Goal: Find contact information: Find contact information

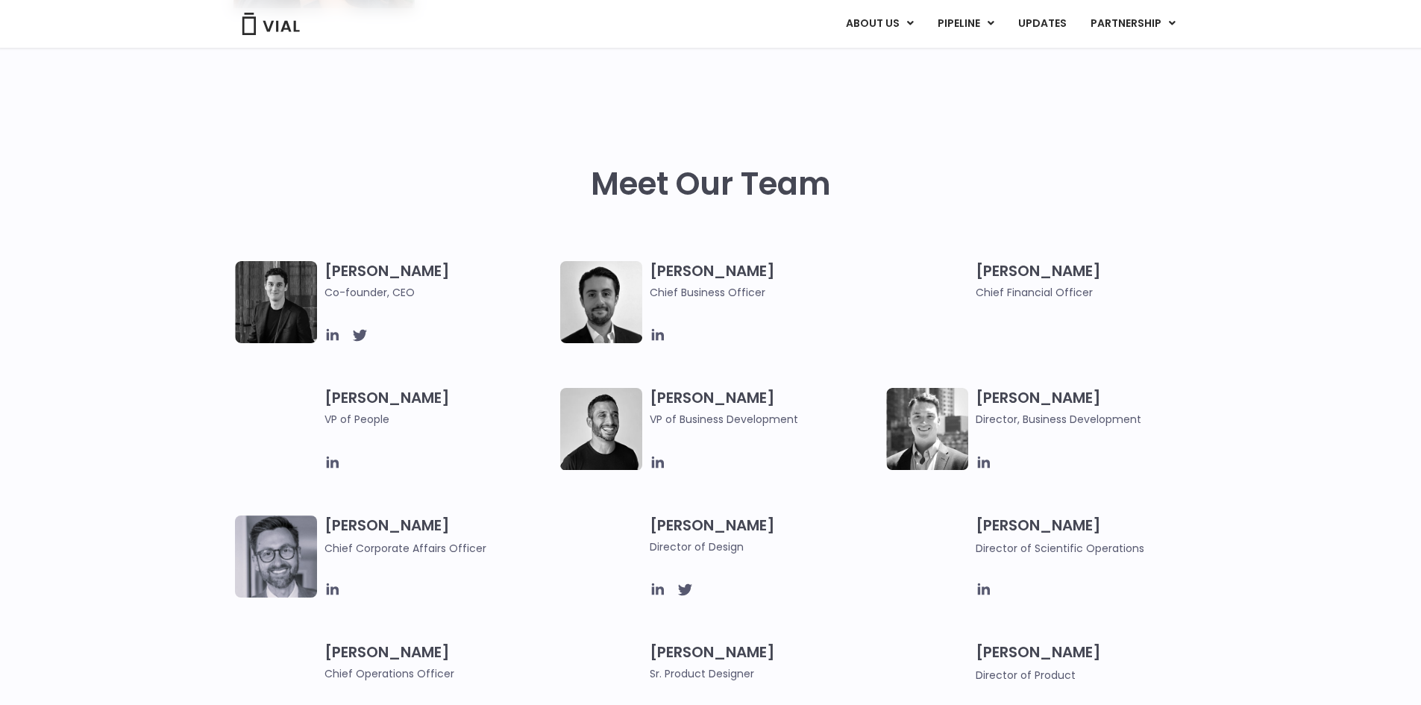
scroll to position [610, 0]
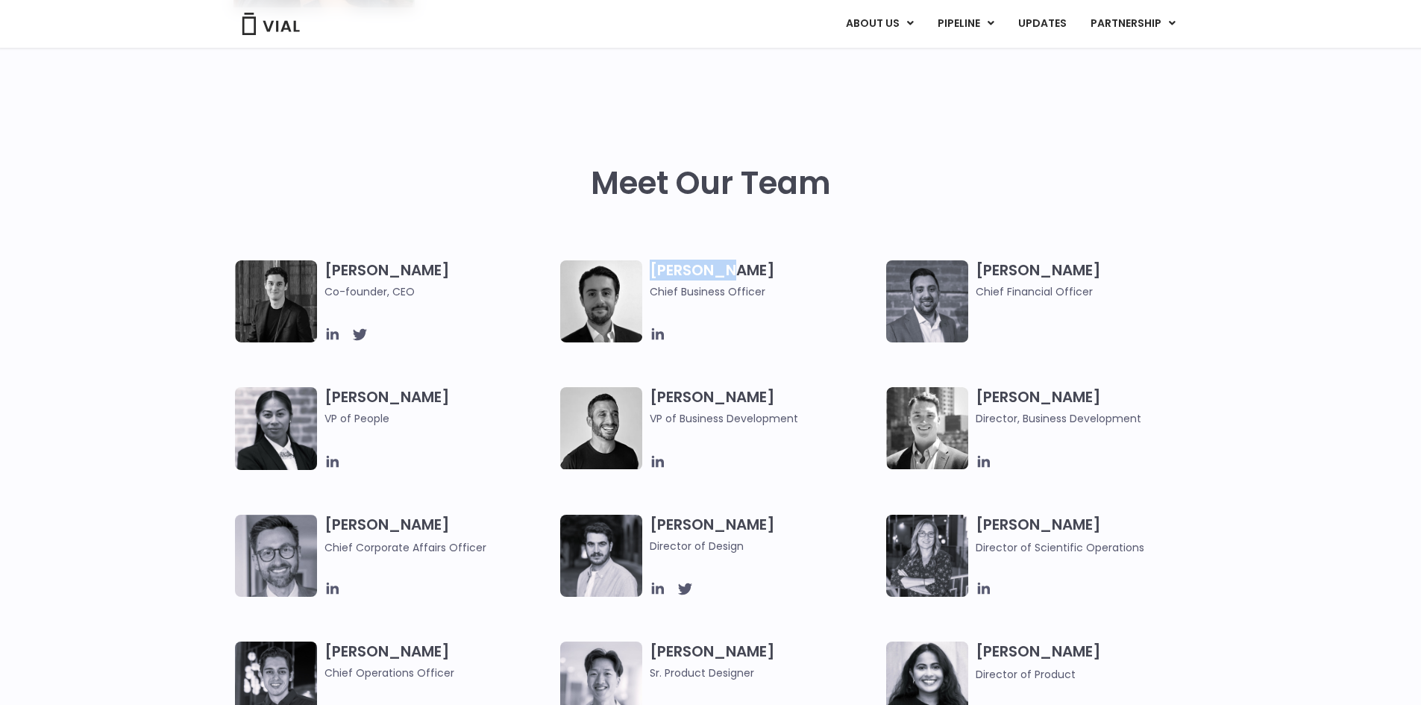
drag, startPoint x: 653, startPoint y: 267, endPoint x: 739, endPoint y: 266, distance: 86.6
click at [739, 266] on h3 "[PERSON_NAME] Chief Business Officer" at bounding box center [764, 280] width 229 height 40
copy h3 "[PERSON_NAME]"
drag, startPoint x: 651, startPoint y: 397, endPoint x: 768, endPoint y: 394, distance: 117.2
click at [768, 394] on h3 "[PERSON_NAME] VP of Business Development" at bounding box center [764, 407] width 229 height 40
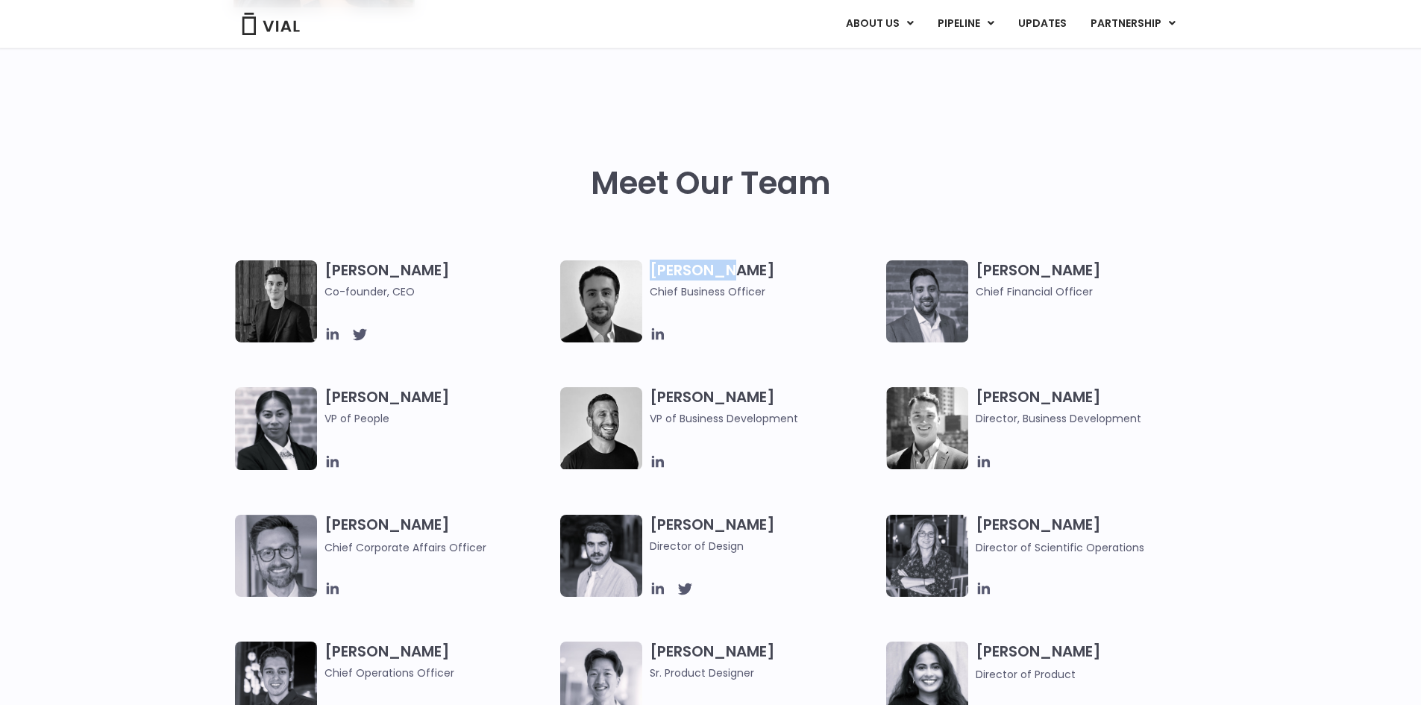
copy h3 "[PERSON_NAME]"
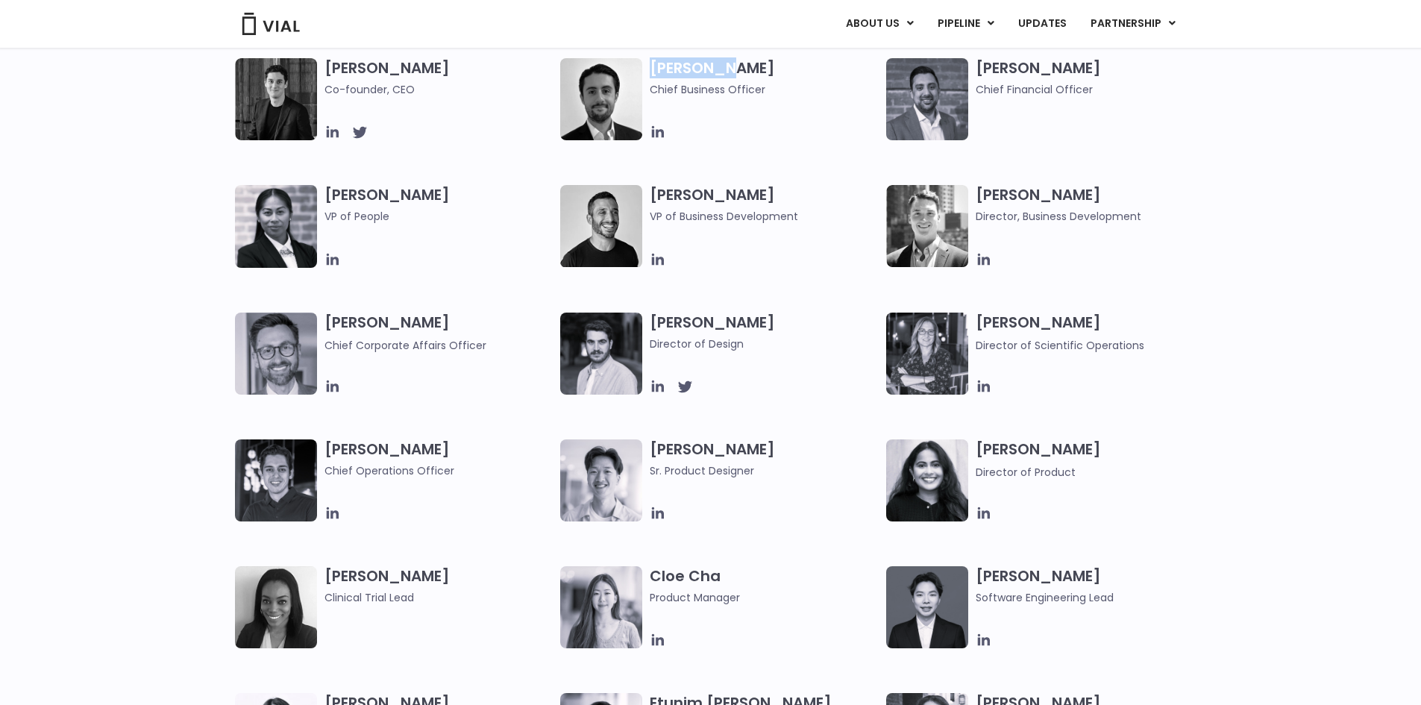
scroll to position [812, 0]
drag, startPoint x: 450, startPoint y: 446, endPoint x: 326, endPoint y: 451, distance: 124.0
click at [326, 451] on h3 "[PERSON_NAME] Chief Operations Officer" at bounding box center [439, 459] width 229 height 40
copy h3 "[PERSON_NAME]"
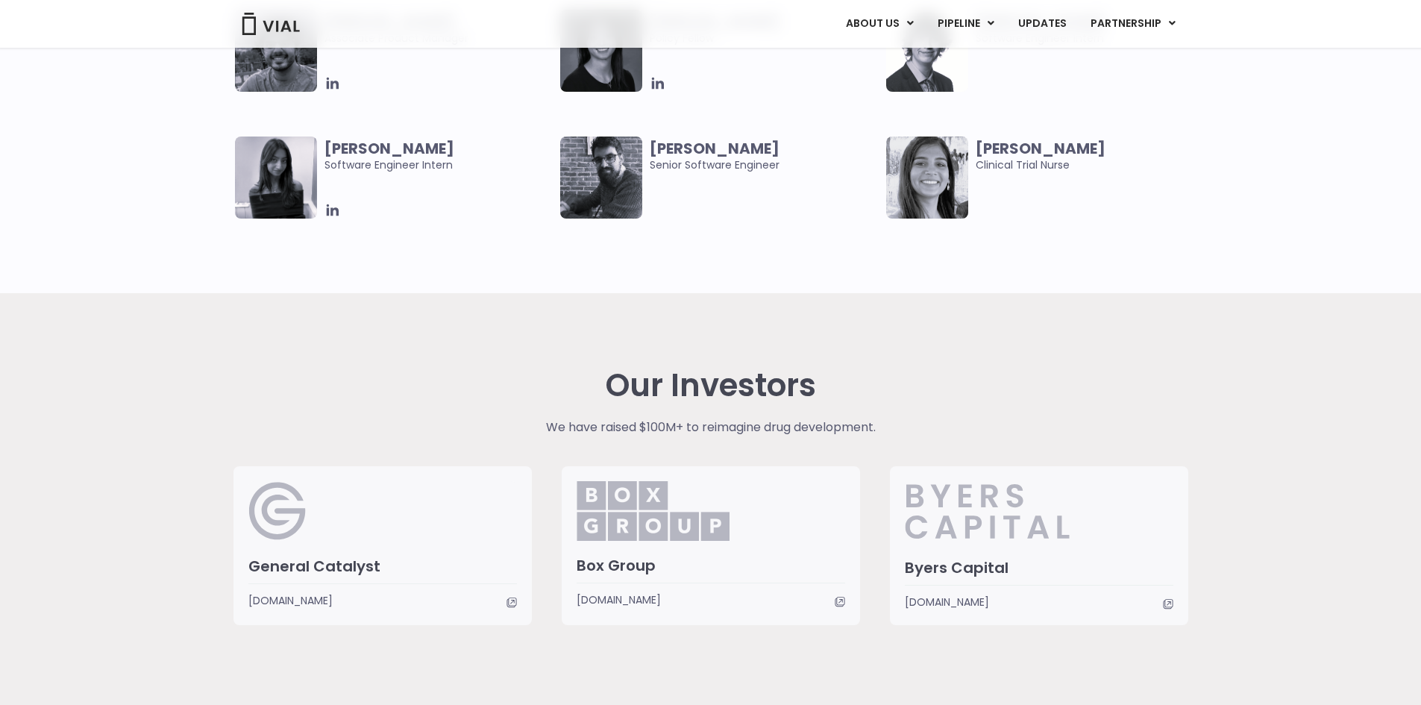
scroll to position [3164, 0]
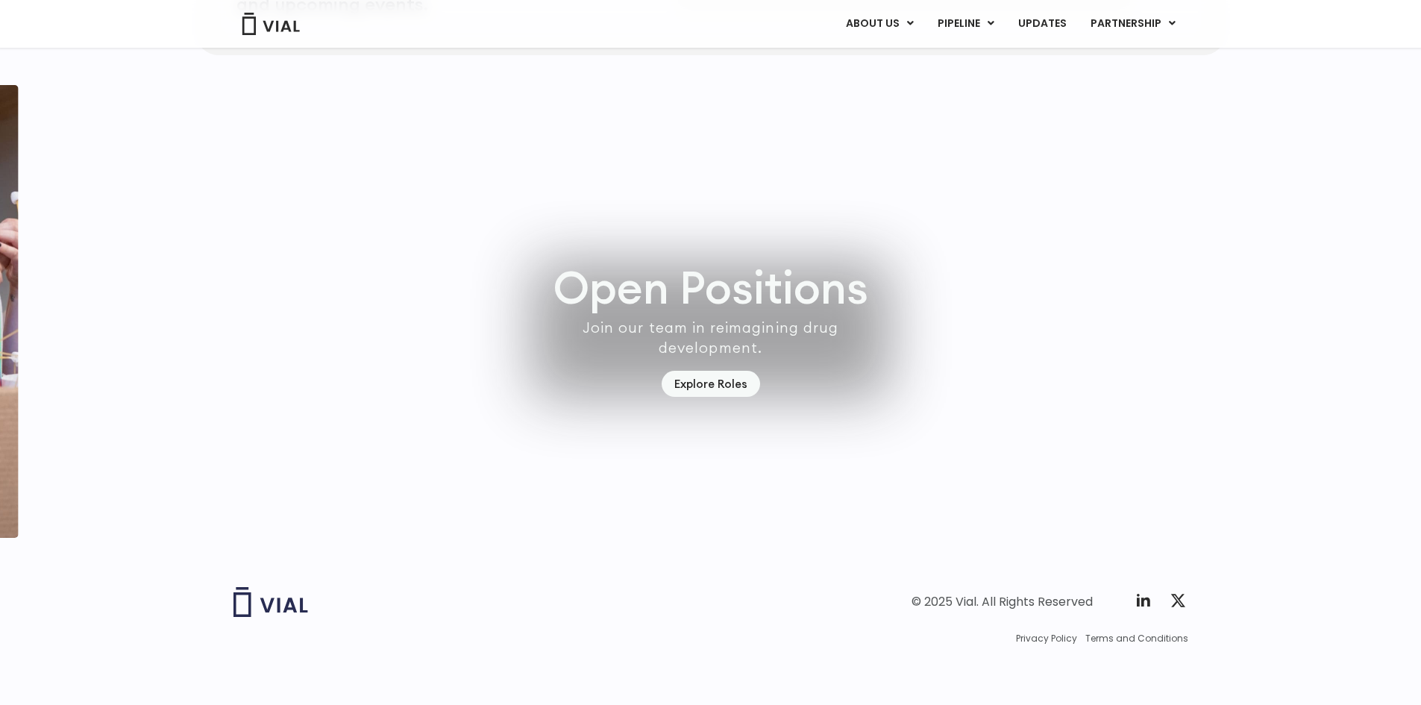
scroll to position [4244, 0]
